Goal: Check status: Check status

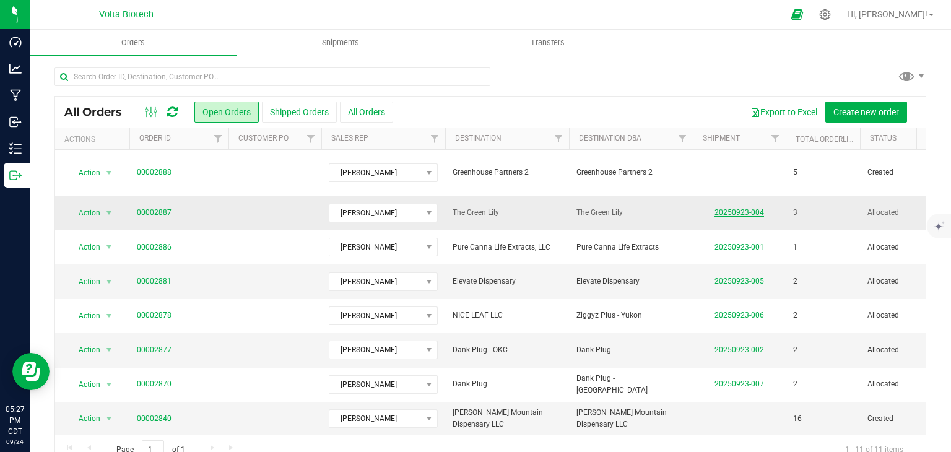
click at [727, 208] on link "20250923-004" at bounding box center [740, 212] width 50 height 9
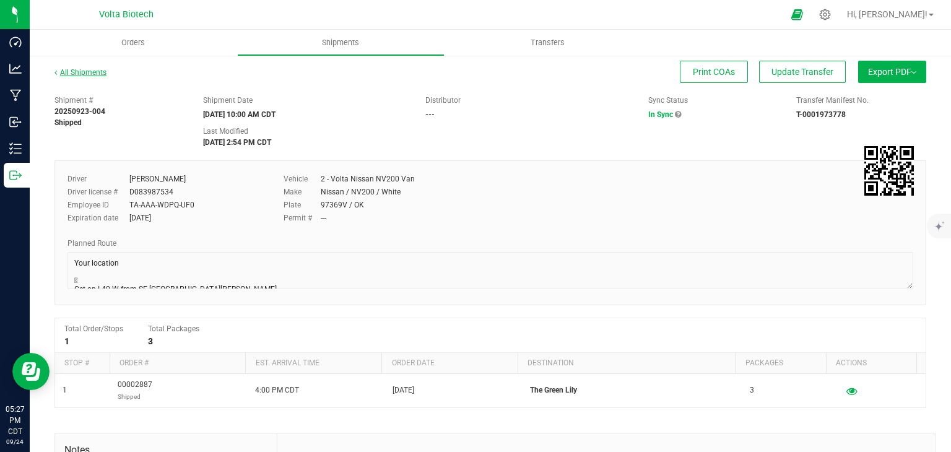
click at [63, 72] on link "All Shipments" at bounding box center [81, 72] width 52 height 9
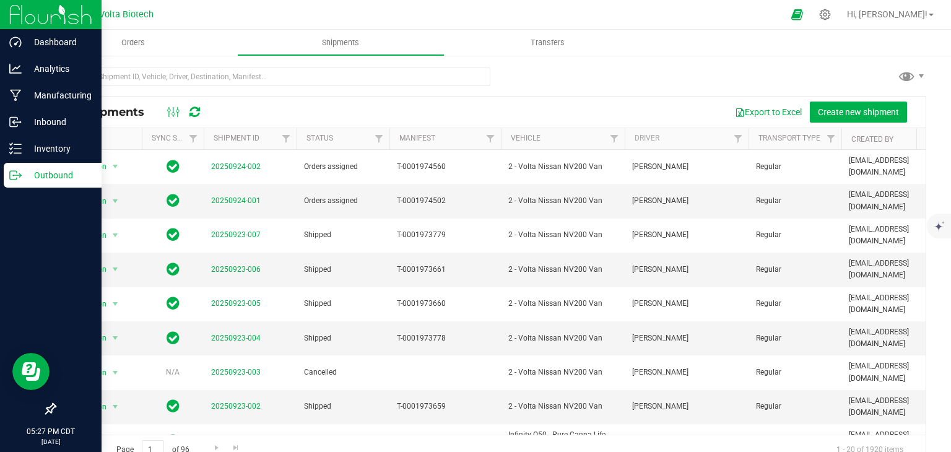
click at [18, 178] on icon at bounding box center [15, 175] width 12 height 12
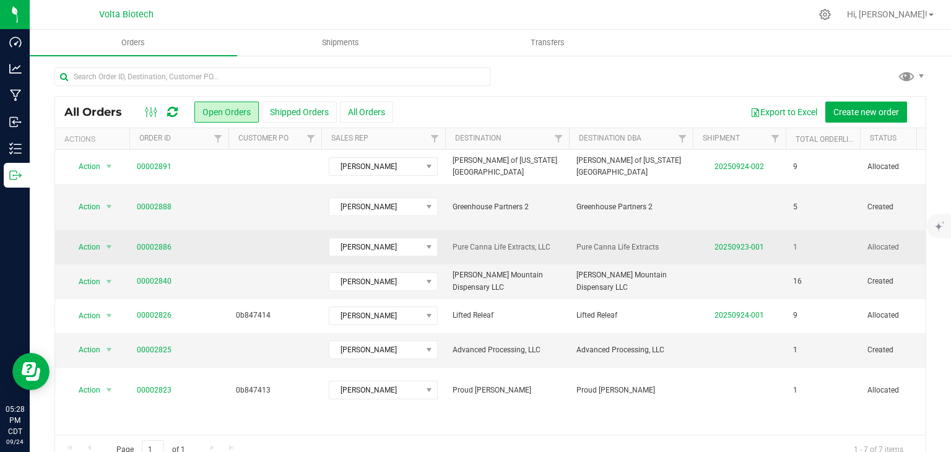
scroll to position [25, 0]
